Goal: Transaction & Acquisition: Purchase product/service

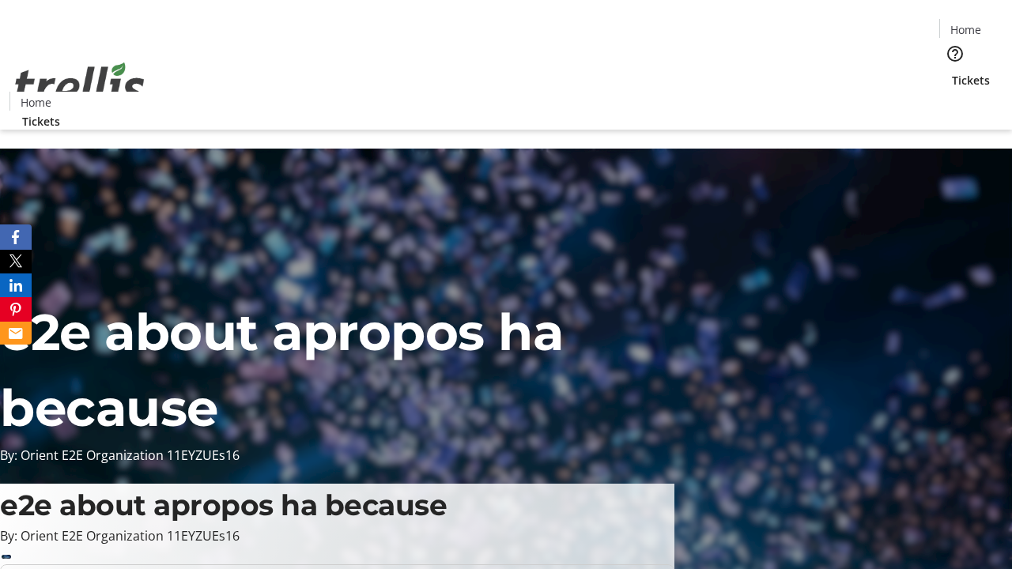
click at [967, 24] on span "Sign Up" at bounding box center [974, 22] width 46 height 19
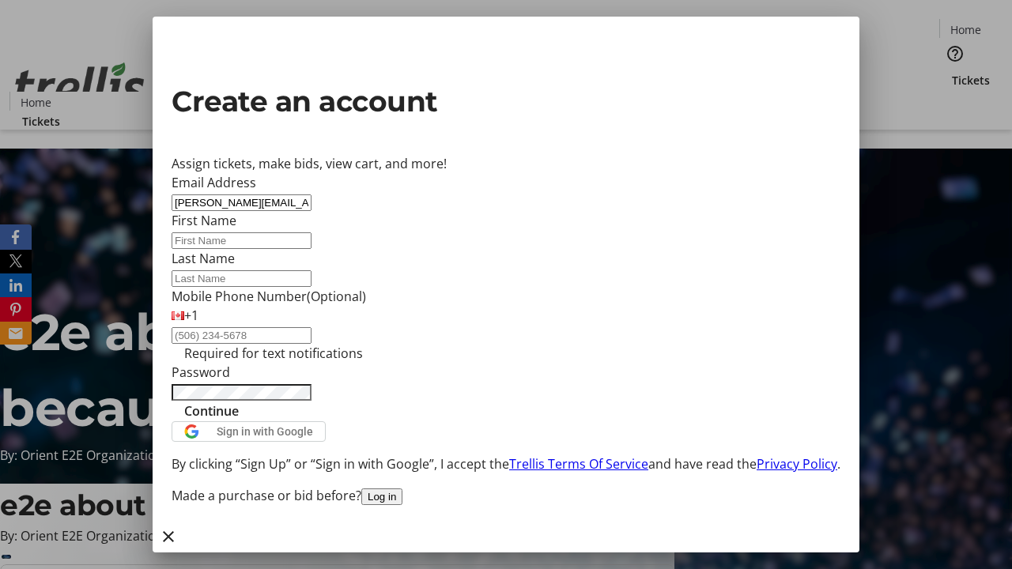
type input "[PERSON_NAME][EMAIL_ADDRESS][DOMAIN_NAME]"
type input "[PERSON_NAME]"
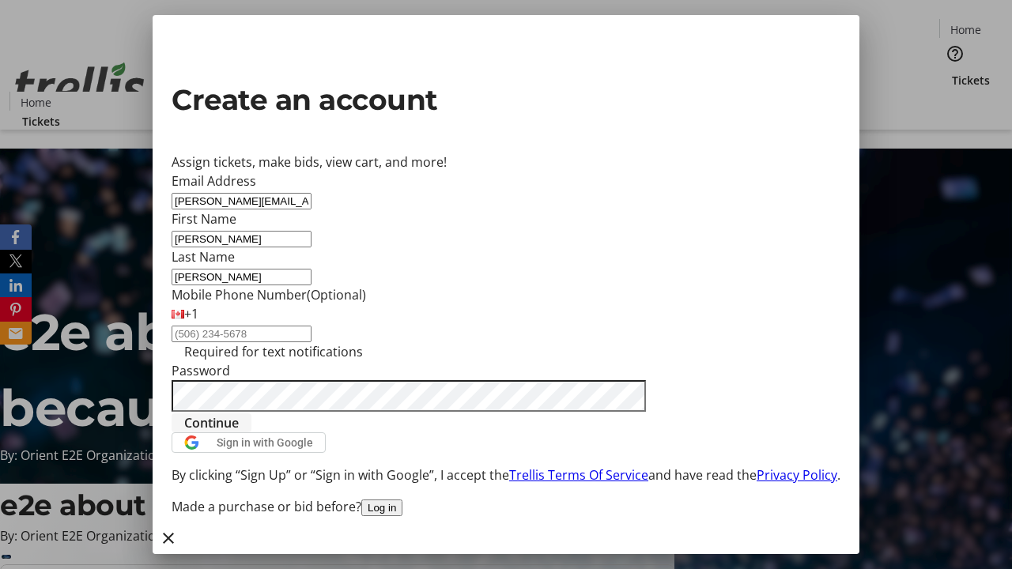
click at [239, 433] on span "Continue" at bounding box center [211, 423] width 55 height 19
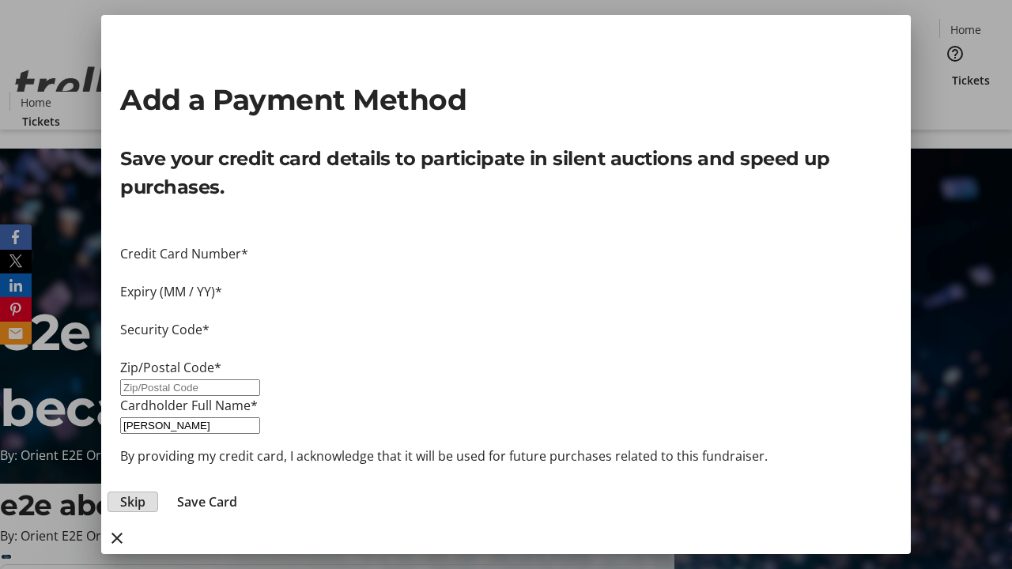
click at [146, 493] on span "Skip" at bounding box center [132, 502] width 25 height 19
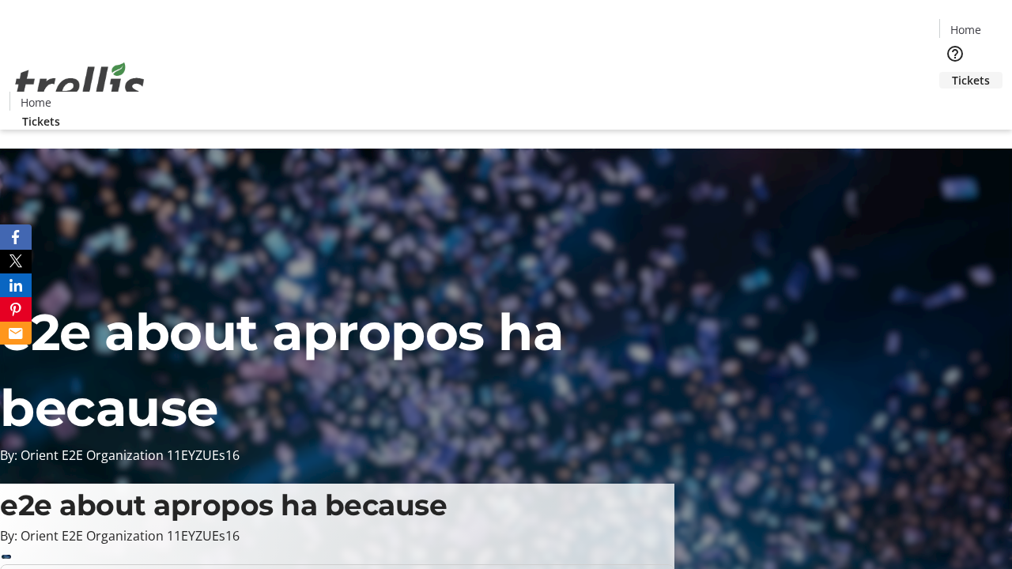
click at [952, 72] on span "Tickets" at bounding box center [971, 80] width 38 height 17
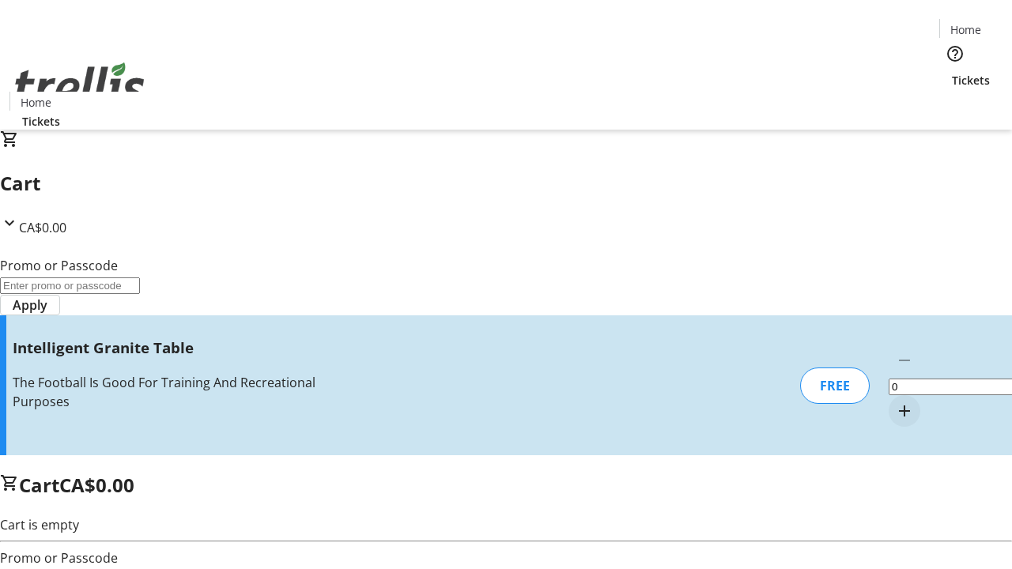
click at [895, 402] on mat-icon "Increment by one" at bounding box center [904, 411] width 19 height 19
type input "1"
